Goal: Information Seeking & Learning: Learn about a topic

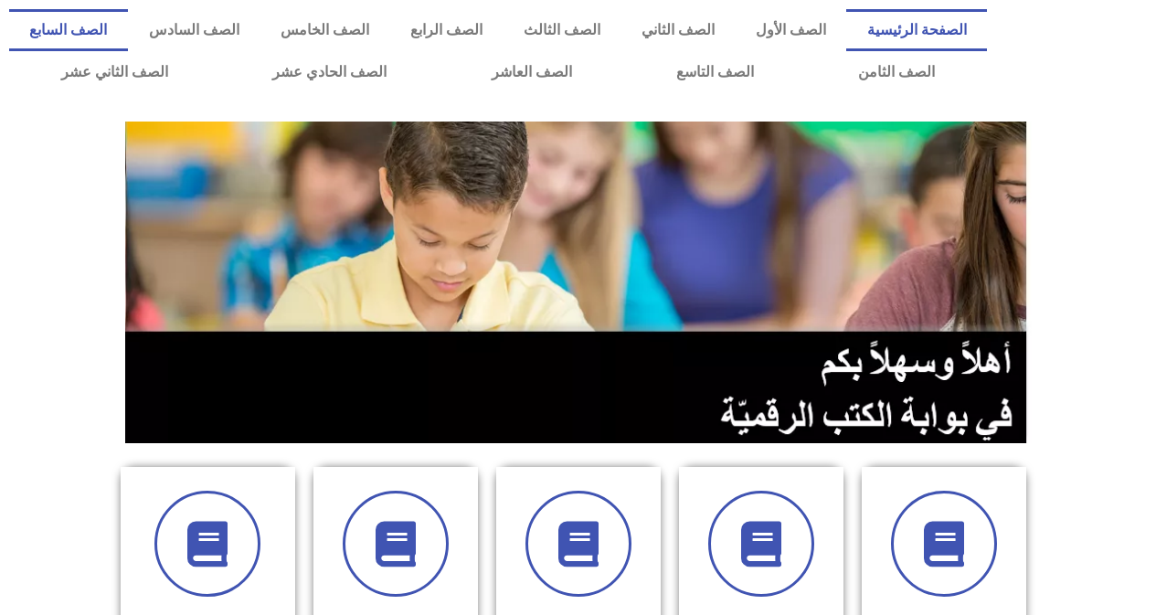
click at [128, 26] on link "الصف السابع" at bounding box center [68, 30] width 119 height 42
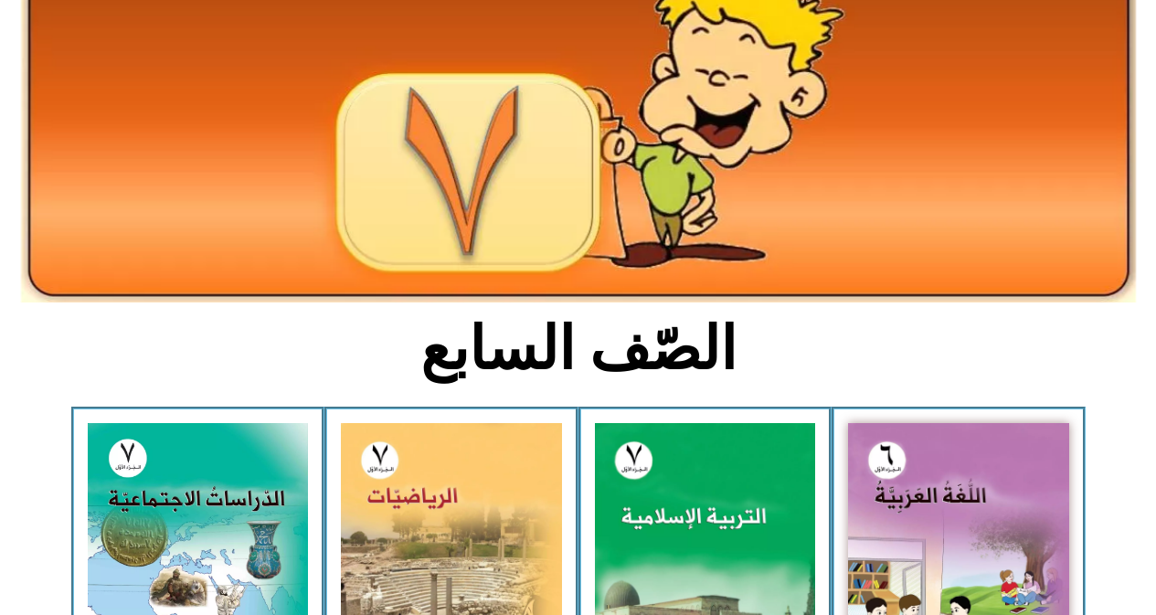
scroll to position [183, 0]
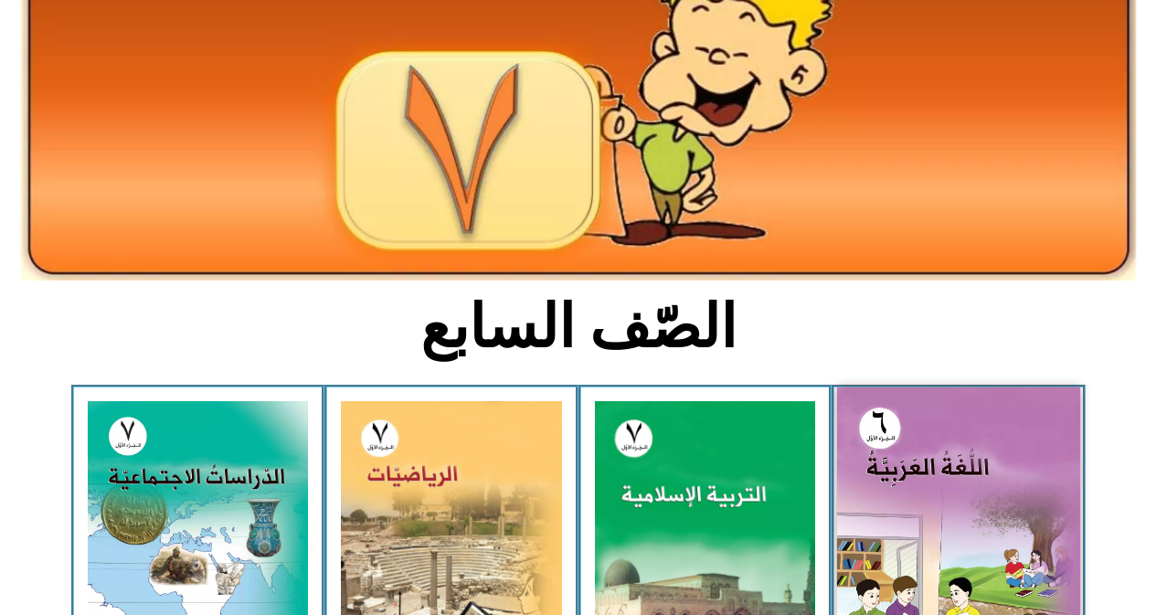
click at [1037, 477] on img at bounding box center [958, 539] width 243 height 303
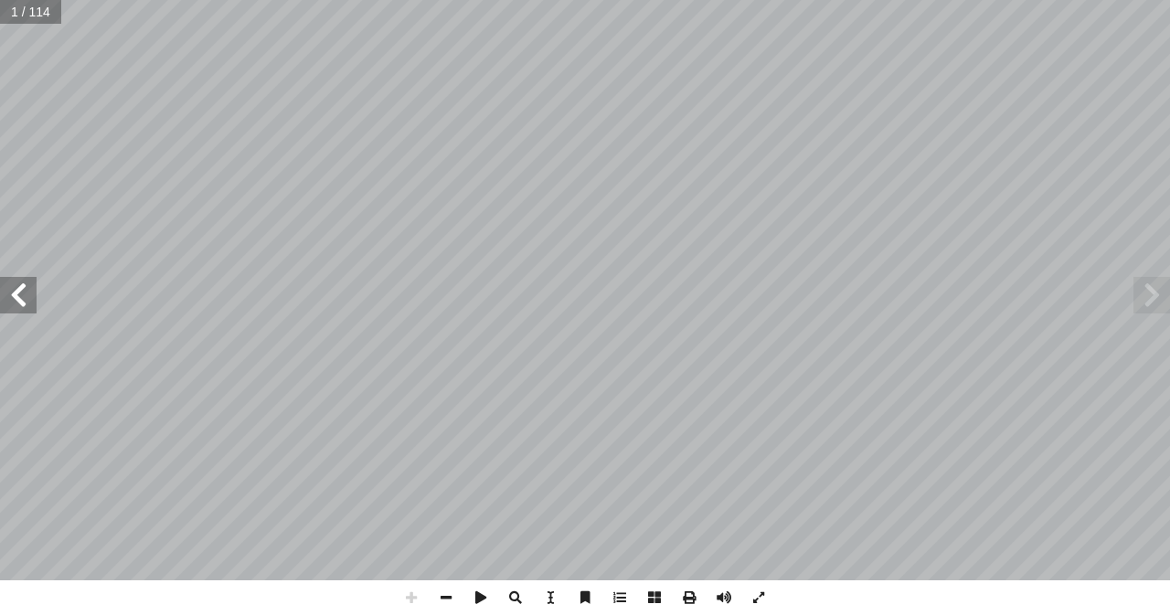
click at [16, 282] on span at bounding box center [18, 295] width 37 height 37
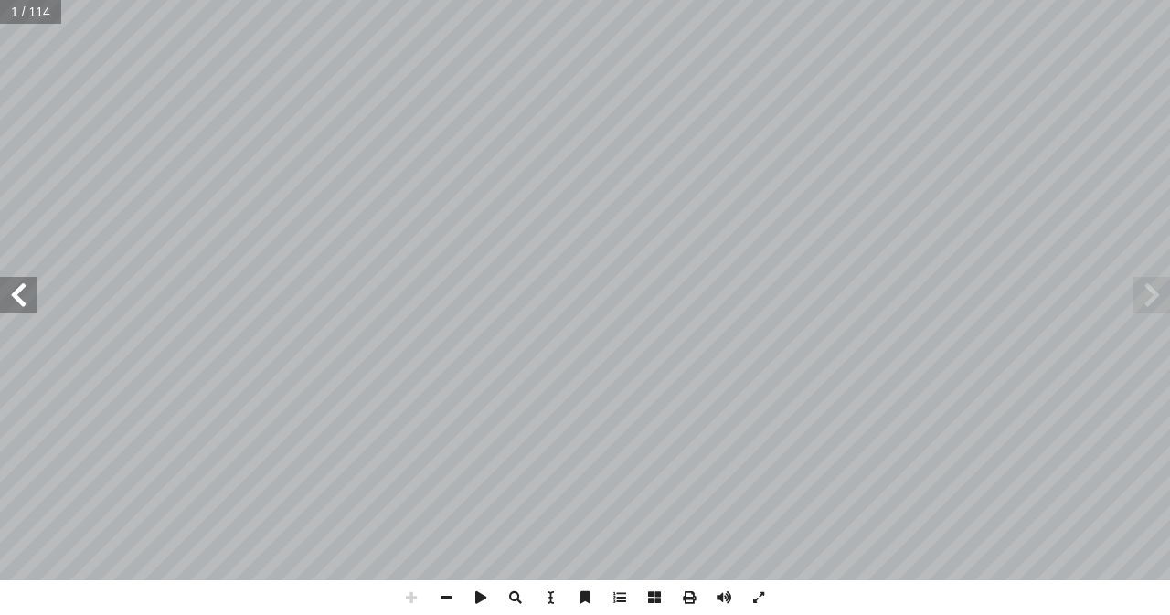
click at [16, 282] on span at bounding box center [18, 295] width 37 height 37
click at [18, 283] on span at bounding box center [18, 295] width 37 height 37
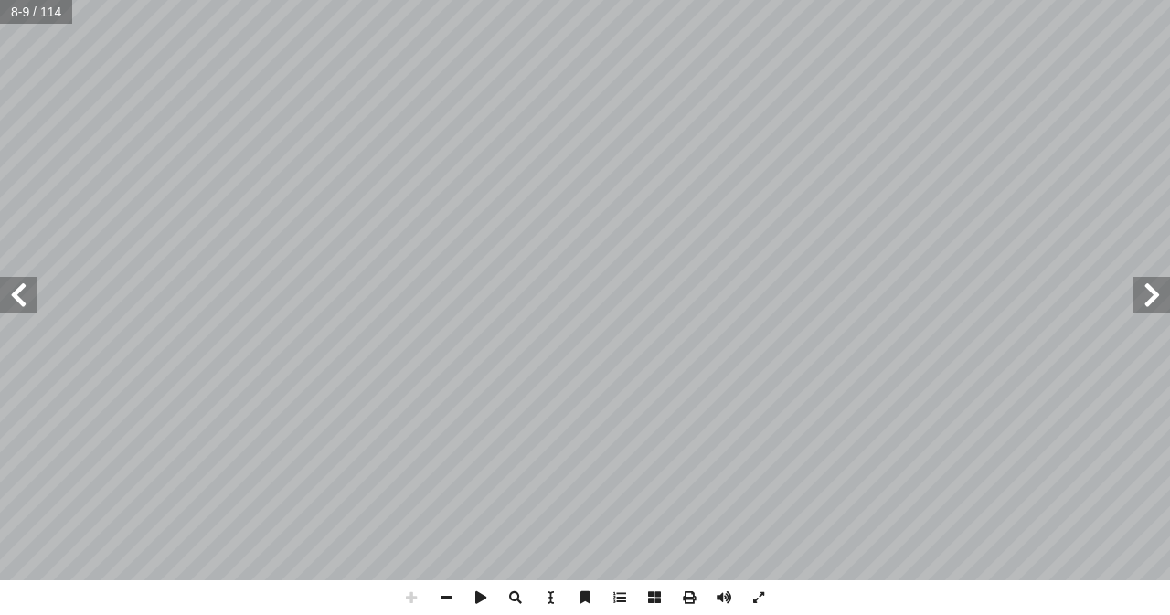
click at [18, 283] on span at bounding box center [18, 295] width 37 height 37
click at [443, 591] on span at bounding box center [446, 597] width 35 height 35
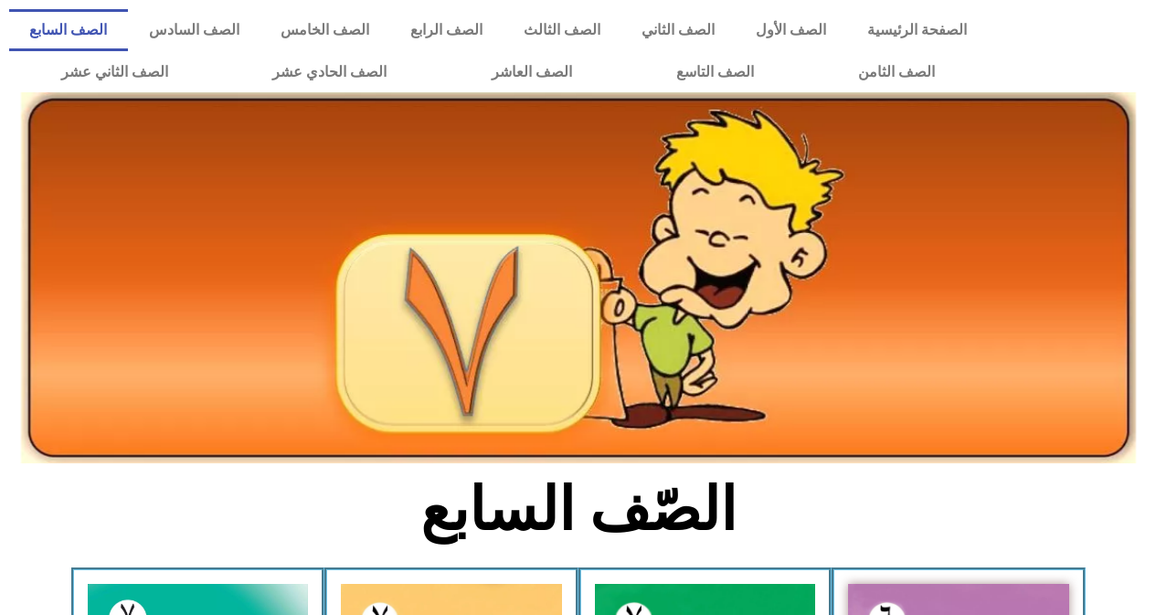
scroll to position [91, 0]
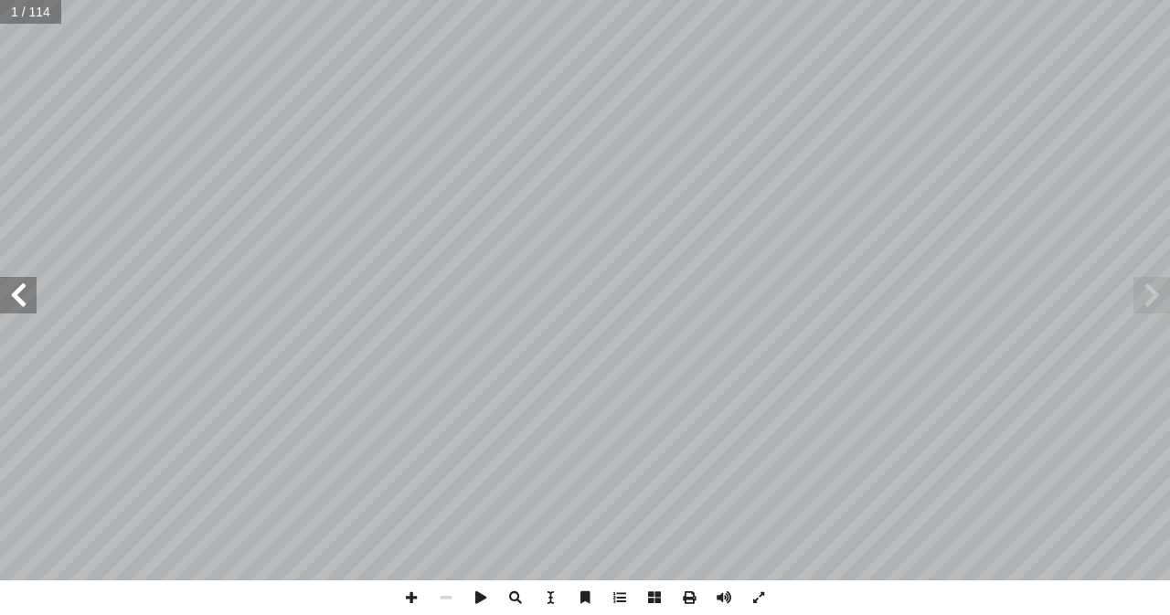
click at [25, 295] on span at bounding box center [18, 295] width 37 height 37
click at [19, 295] on span at bounding box center [18, 295] width 37 height 37
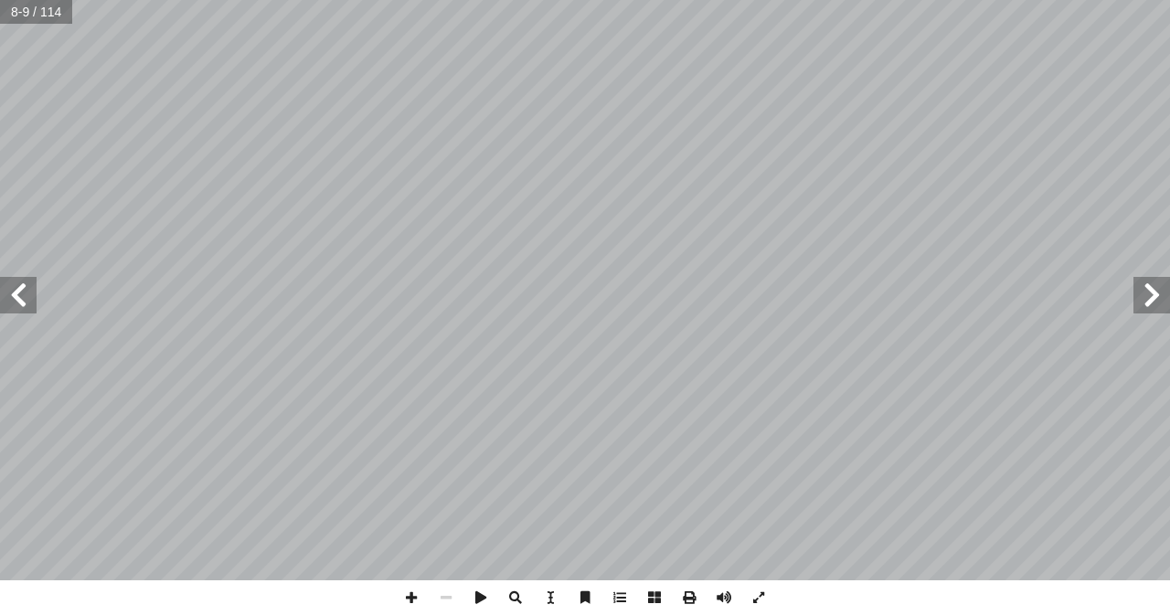
click at [19, 295] on span at bounding box center [18, 295] width 37 height 37
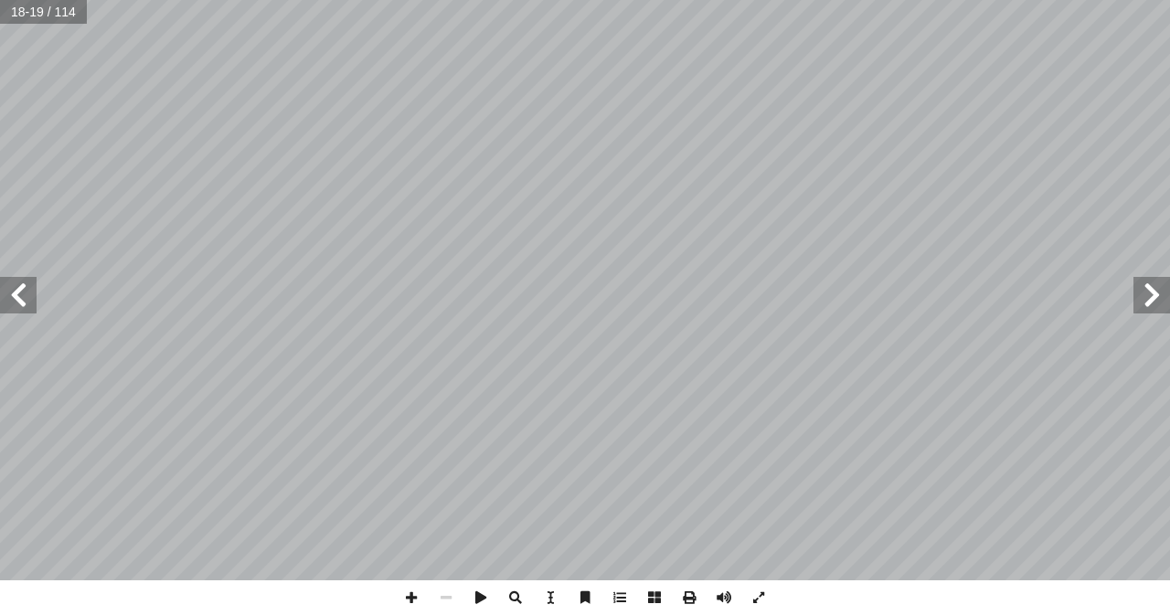
click at [19, 295] on span at bounding box center [18, 295] width 37 height 37
click at [25, 298] on span at bounding box center [18, 295] width 37 height 37
click at [406, 589] on span at bounding box center [411, 597] width 35 height 35
click at [16, 292] on span at bounding box center [18, 295] width 37 height 37
